Goal: Transaction & Acquisition: Purchase product/service

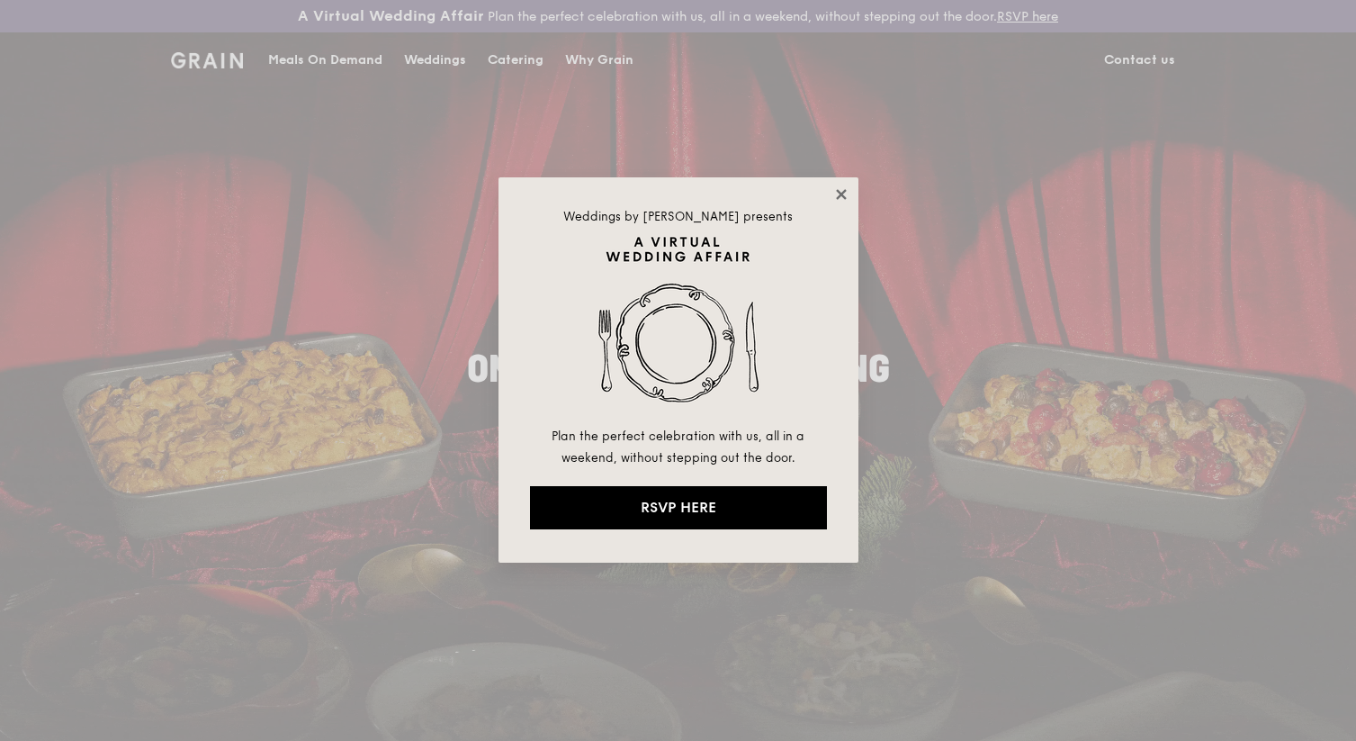
click at [838, 201] on icon at bounding box center [841, 194] width 16 height 16
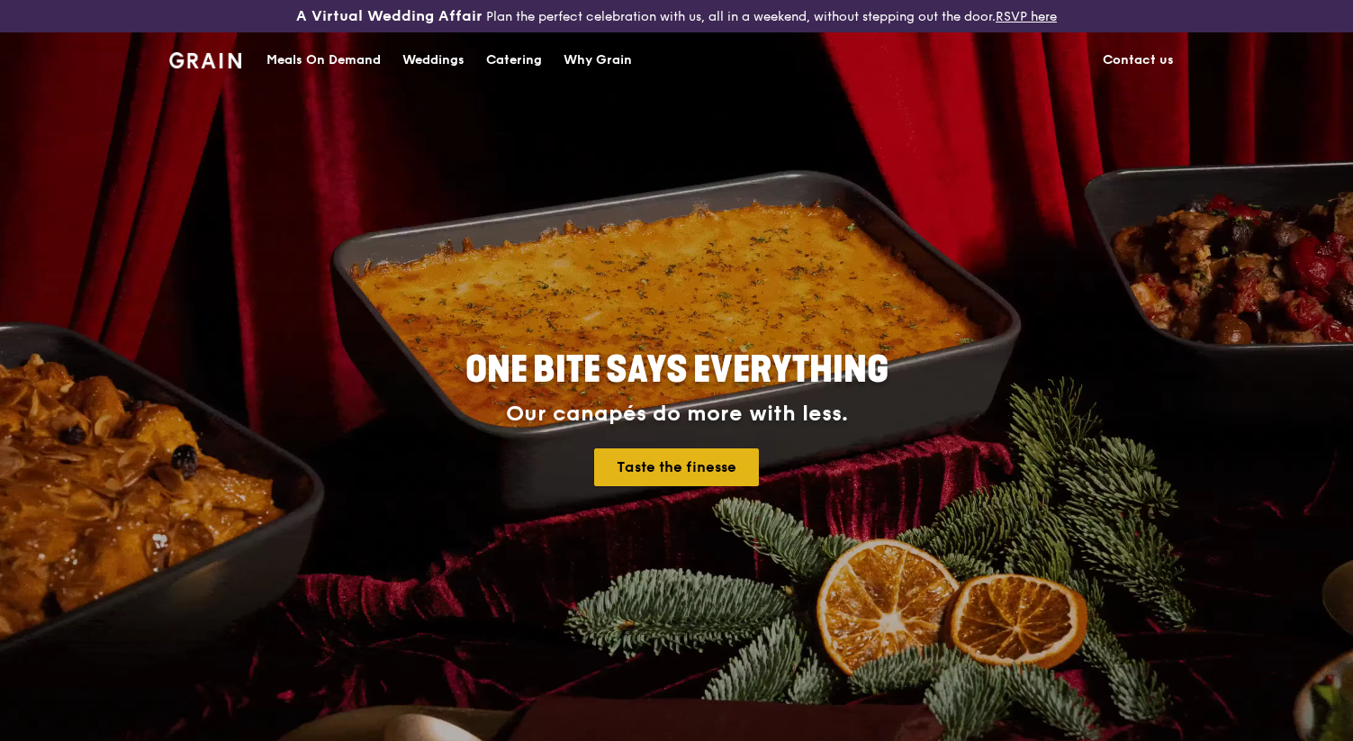
click at [666, 462] on link "Taste the finesse" at bounding box center [676, 467] width 165 height 38
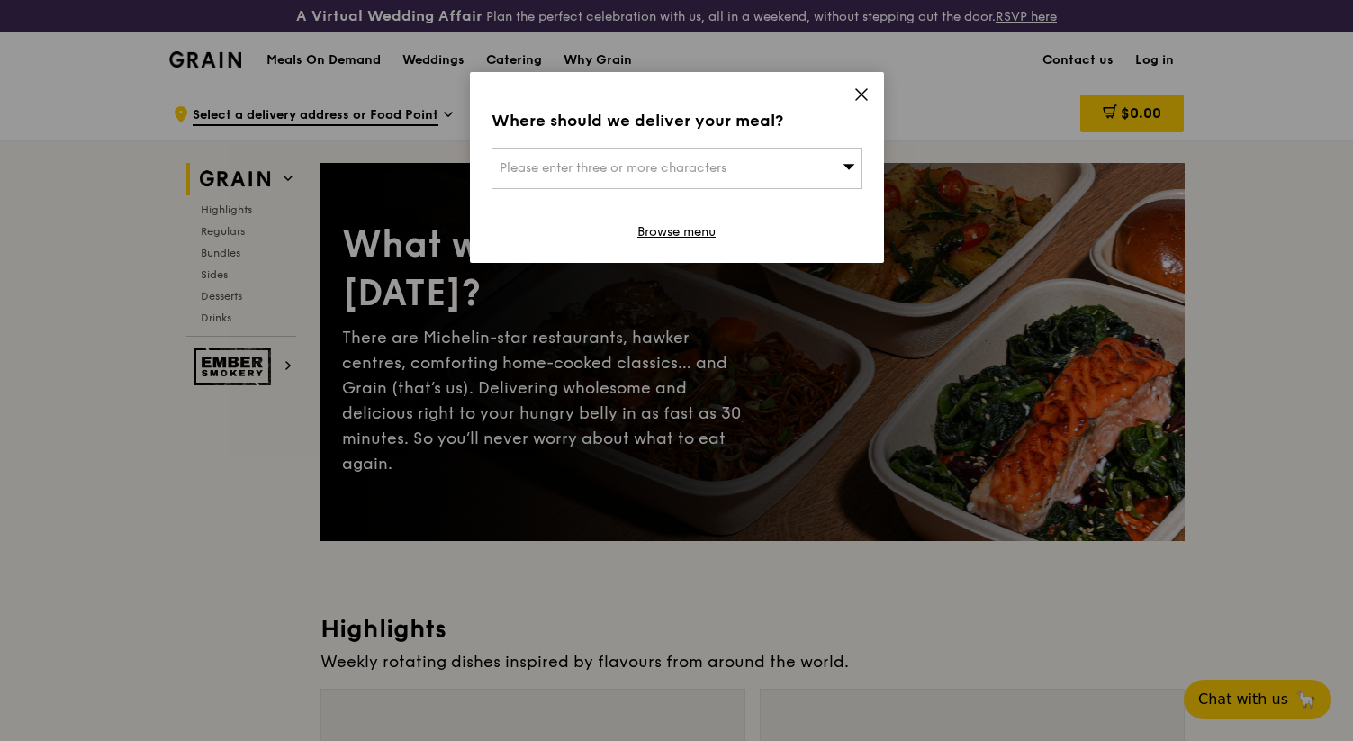
click at [766, 176] on div "Please enter three or more characters" at bounding box center [676, 168] width 371 height 41
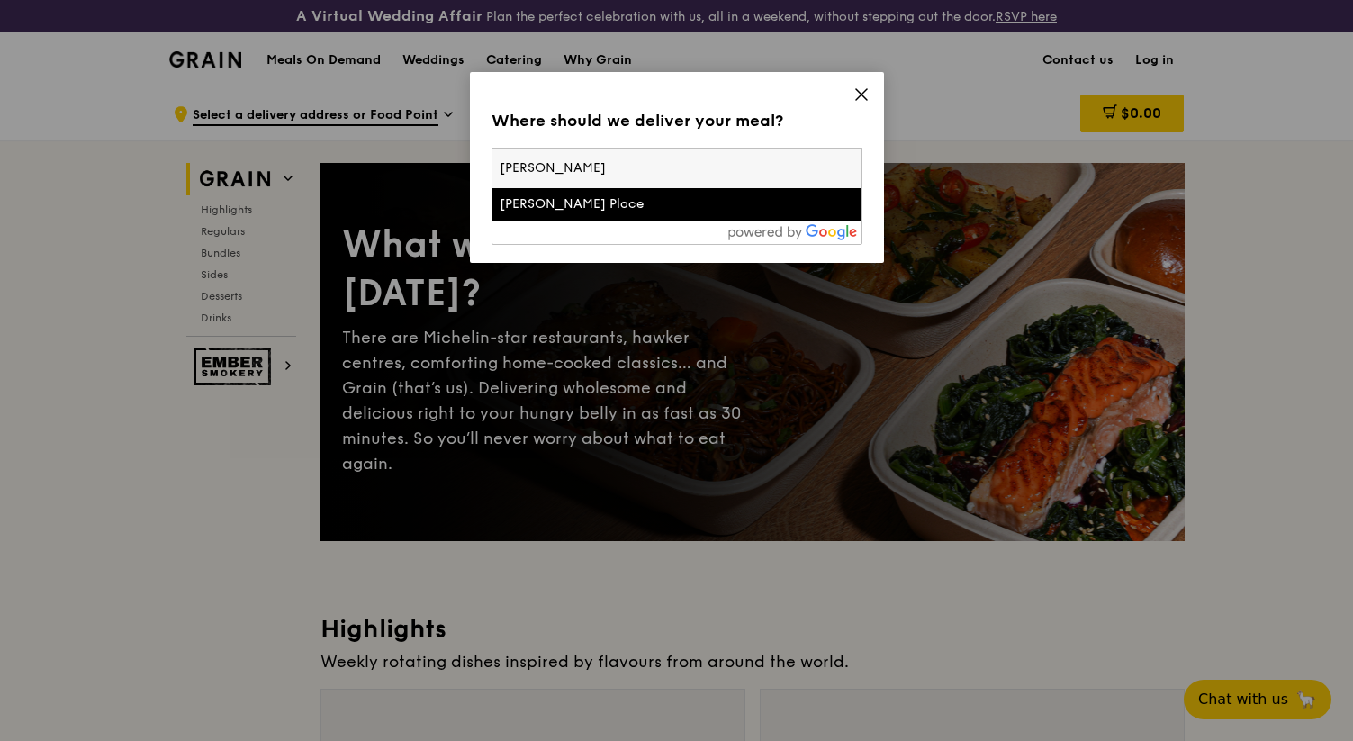
type input "wheelock"
click at [735, 199] on div "Wheelock Place" at bounding box center [633, 204] width 266 height 18
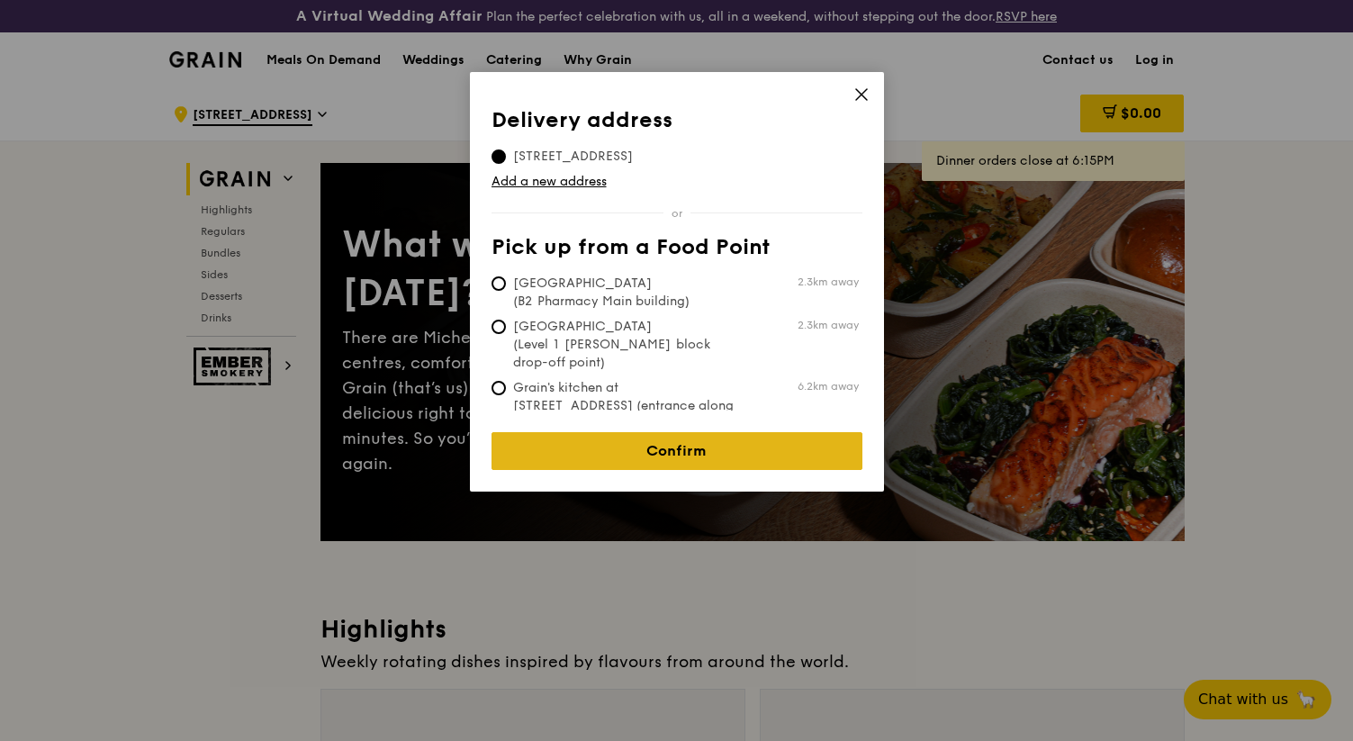
click at [695, 437] on link "Confirm" at bounding box center [676, 451] width 371 height 38
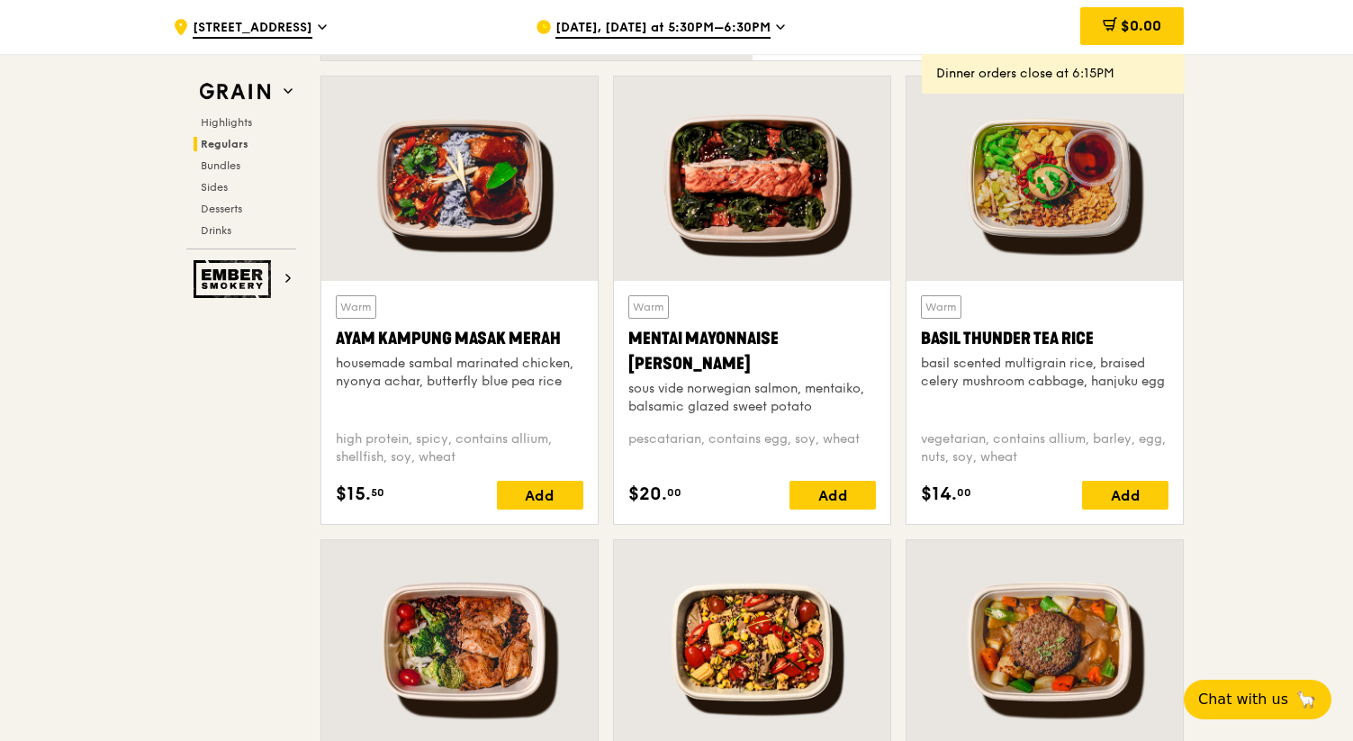
scroll to position [1527, 0]
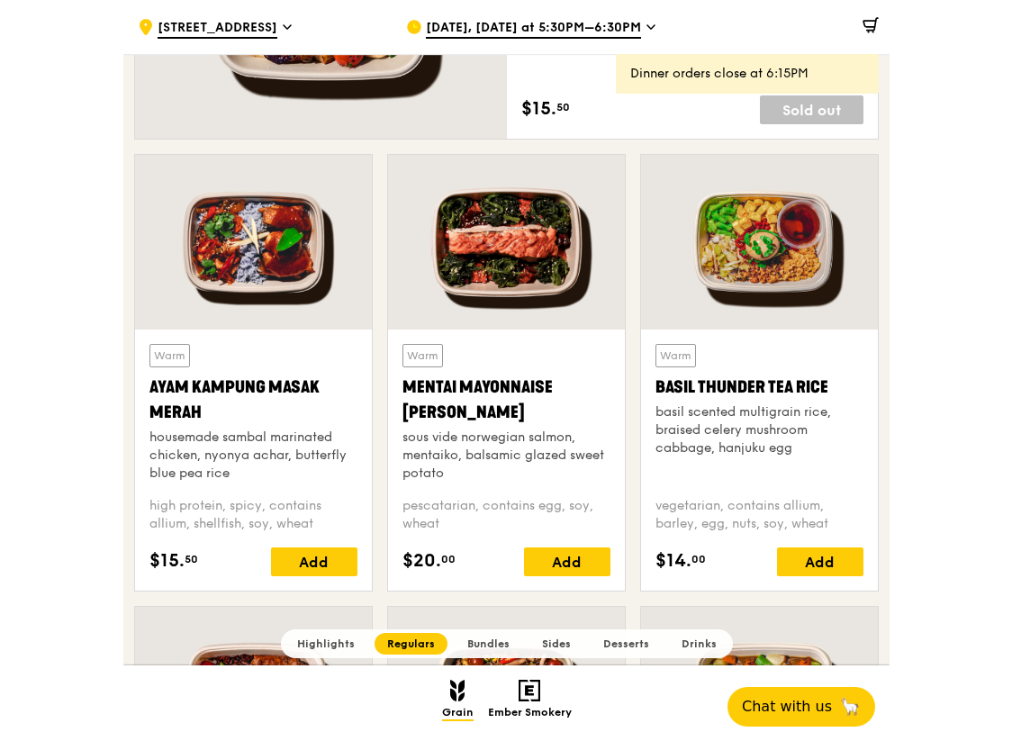
scroll to position [1457, 0]
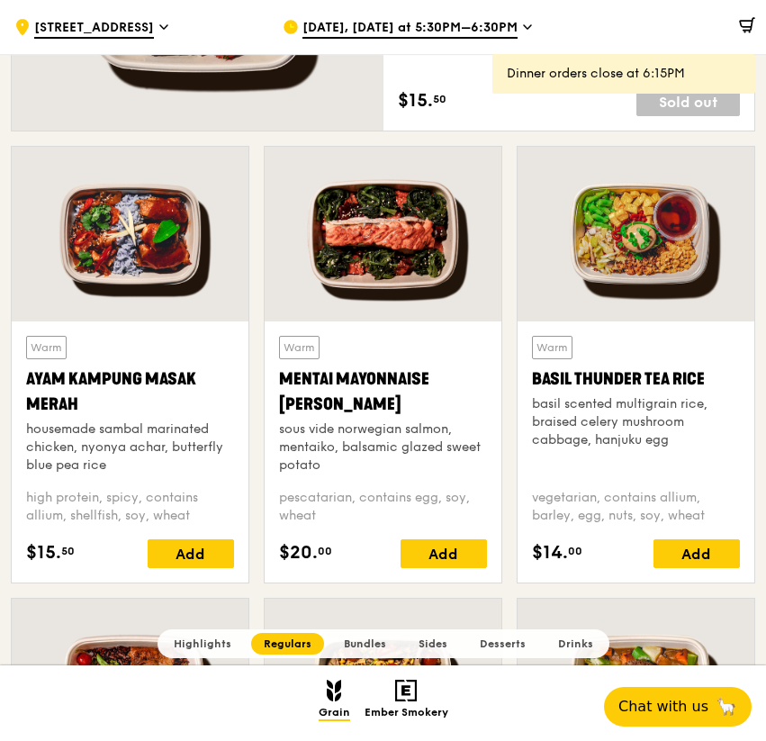
click at [632, 347] on div "Warm Basil Thunder Tea Rice basil scented multigrain rice, braised celery mushr…" at bounding box center [636, 405] width 208 height 139
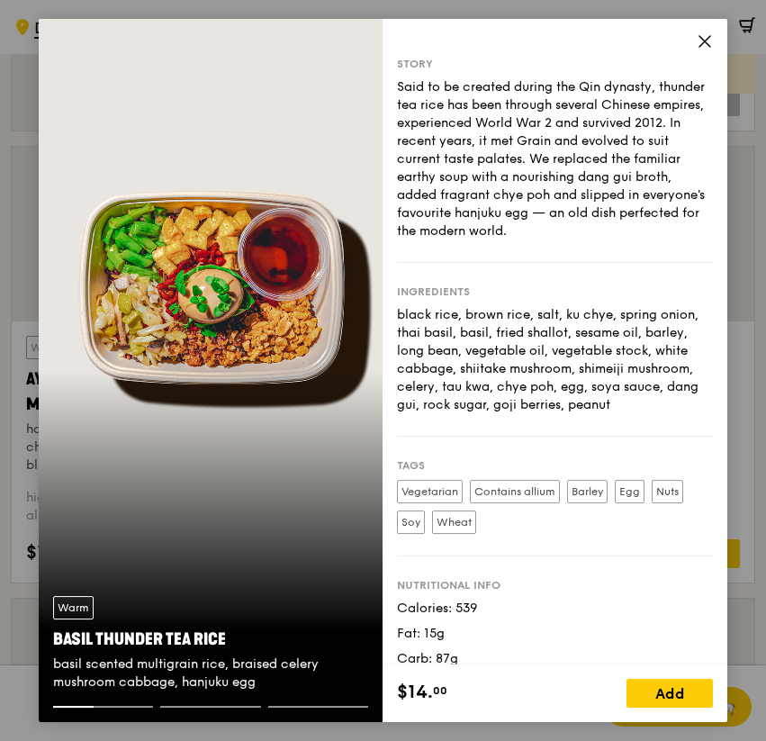
click at [700, 31] on div "Story Said to be created during the Qin dynasty, thunder tea rice has been thro…" at bounding box center [555, 342] width 345 height 646
click at [701, 33] on icon at bounding box center [705, 41] width 16 height 16
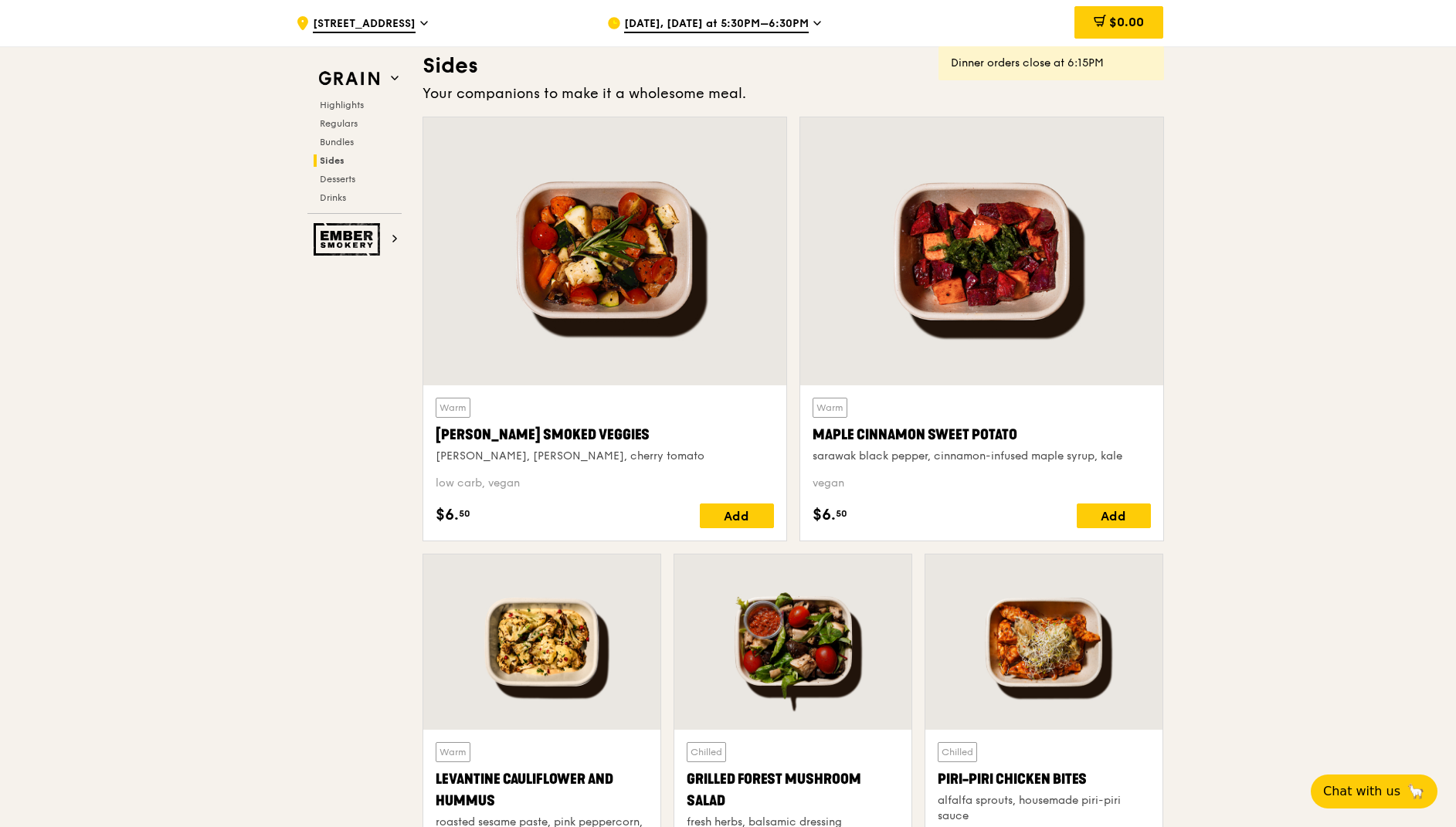
scroll to position [3474, 0]
